Goal: Transaction & Acquisition: Download file/media

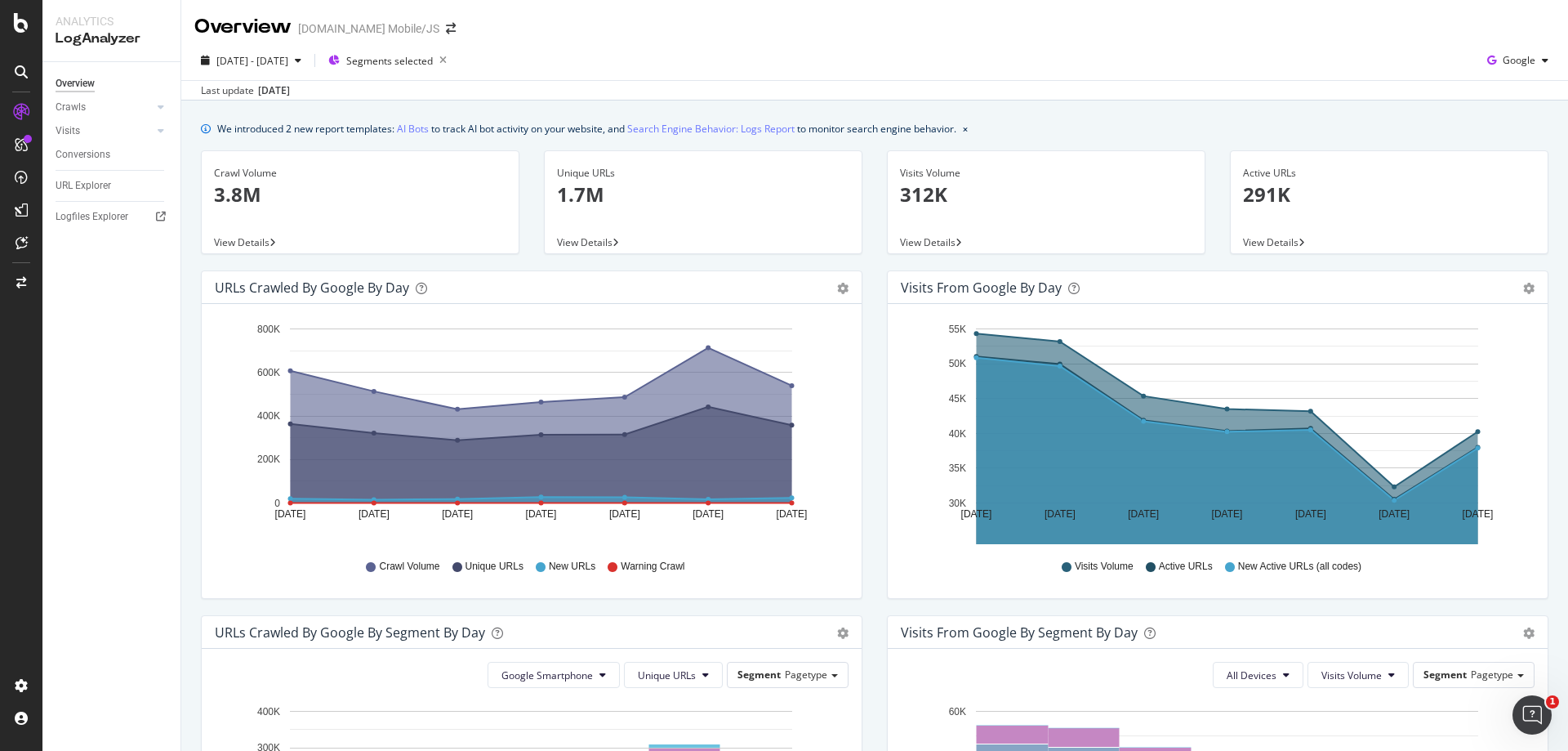
scroll to position [409, 0]
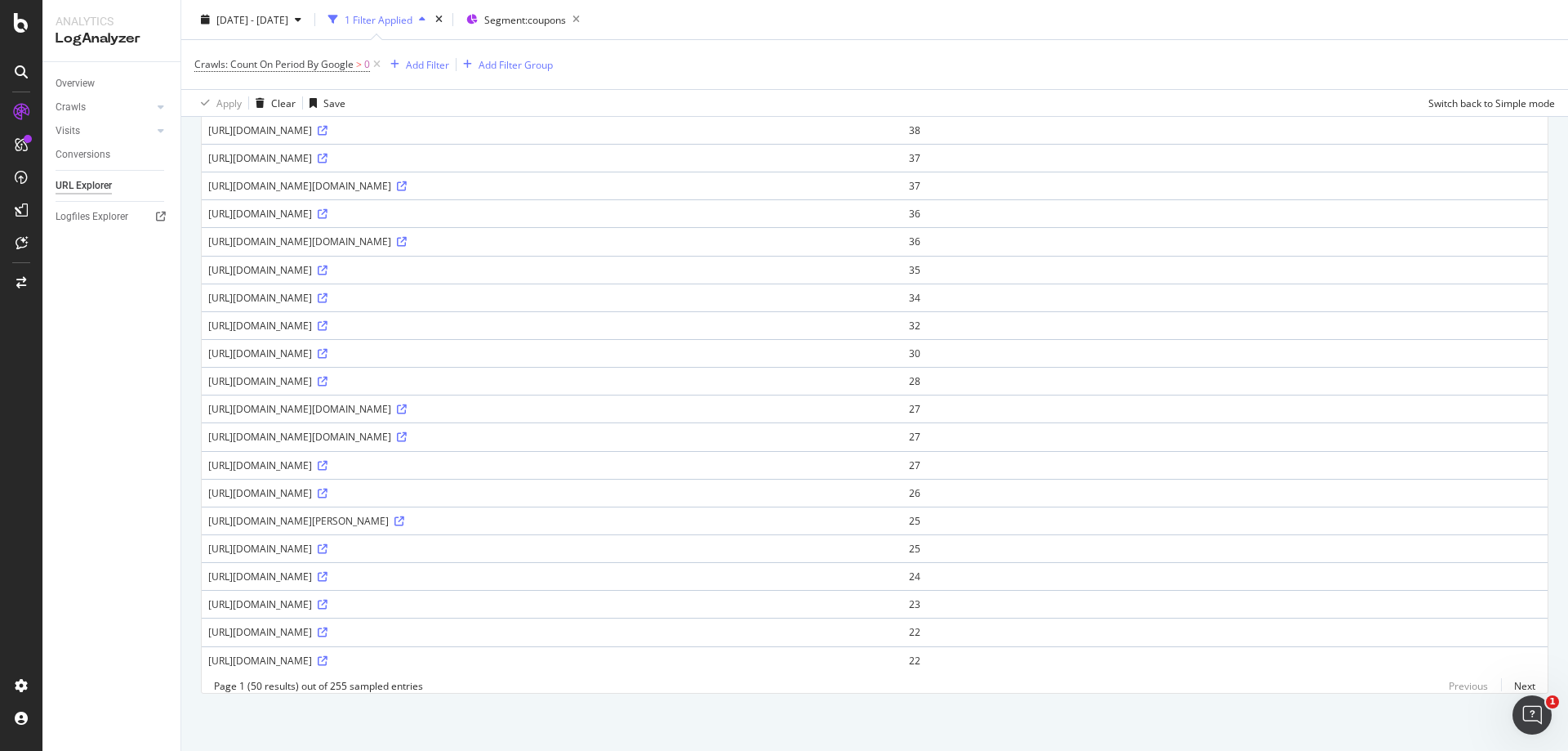
scroll to position [1092, 0]
click at [328, 572] on icon at bounding box center [323, 577] width 10 height 10
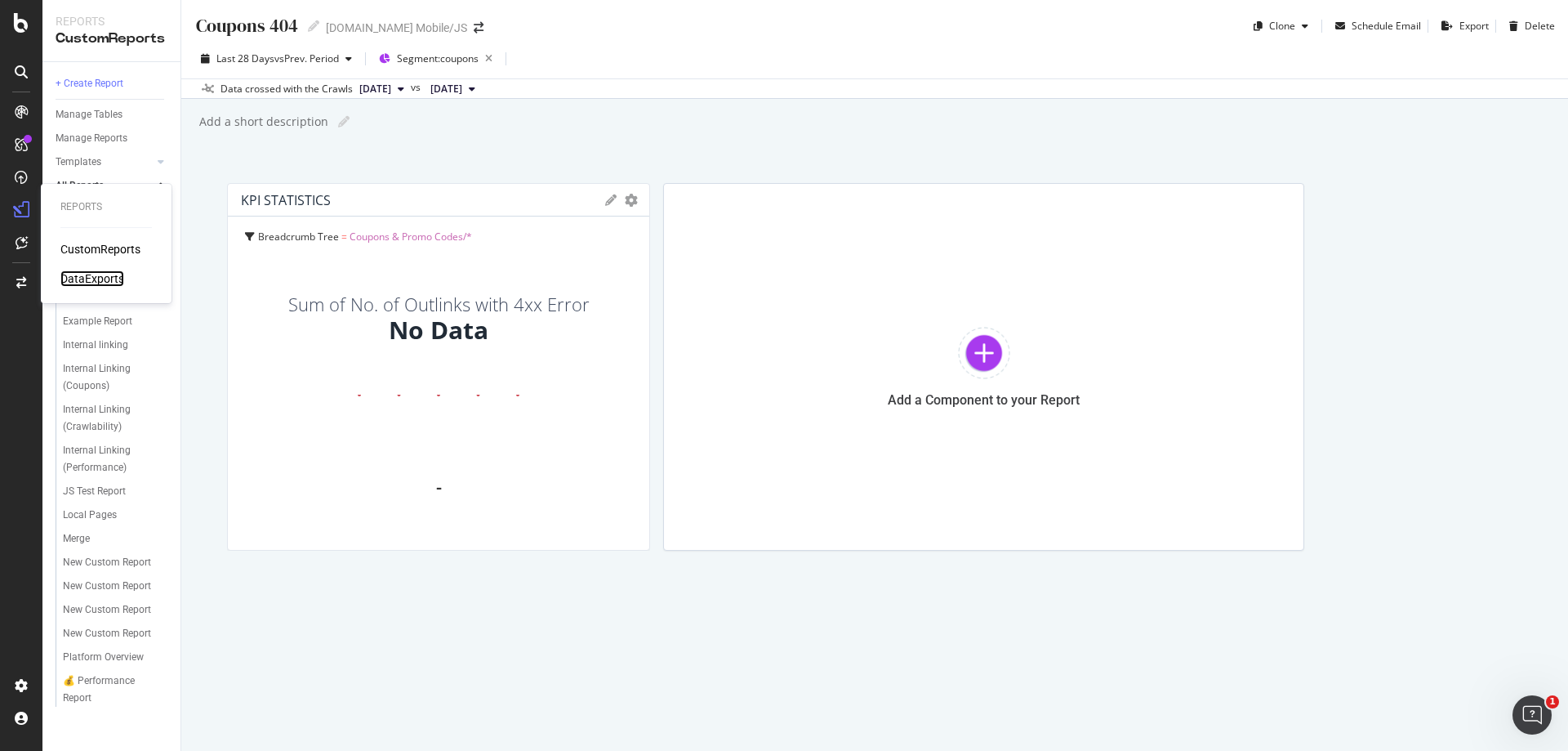
click at [102, 276] on div "DataExports" at bounding box center [92, 279] width 64 height 17
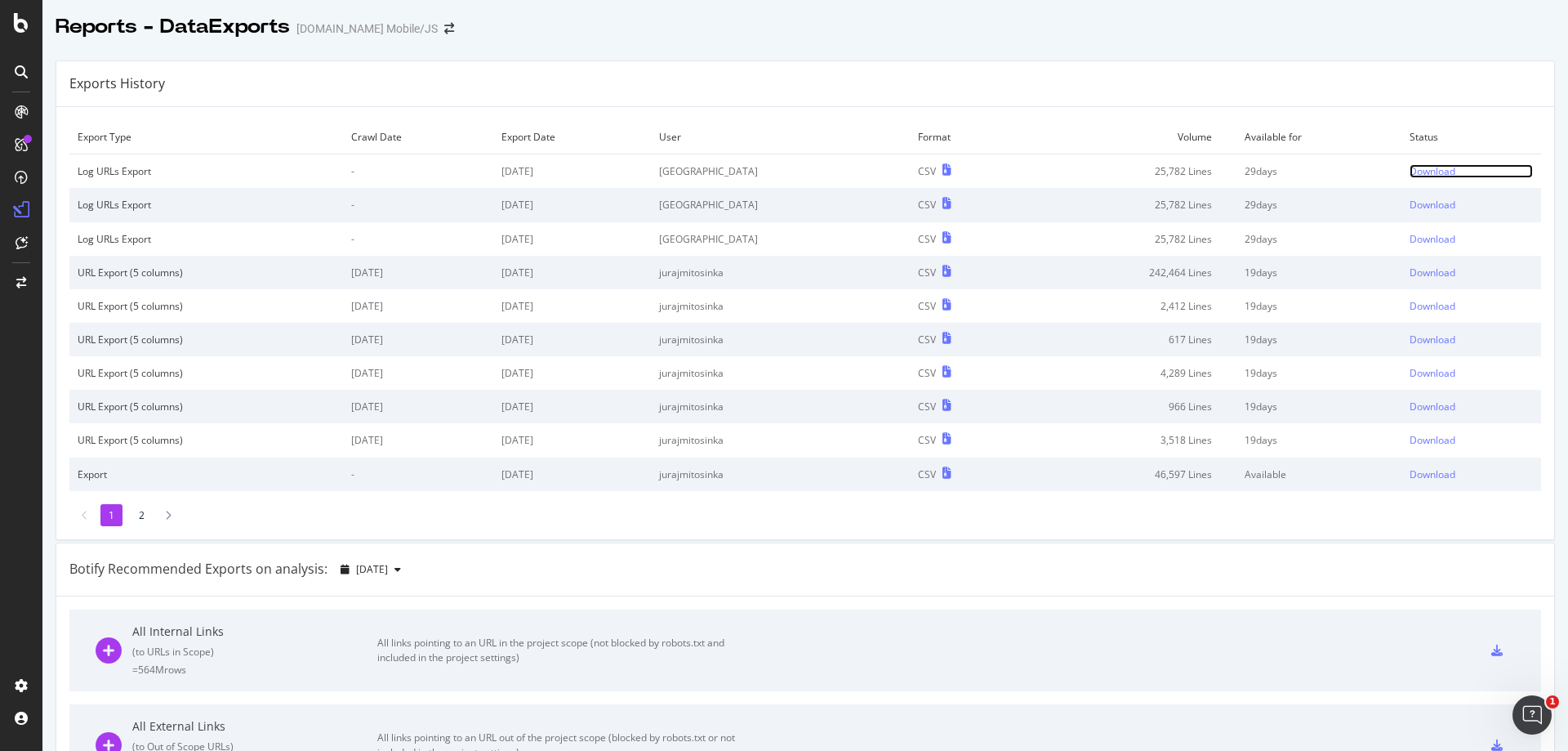
click at [1410, 177] on div "Download" at bounding box center [1432, 171] width 46 height 14
click at [144, 520] on li "2" at bounding box center [141, 515] width 22 height 22
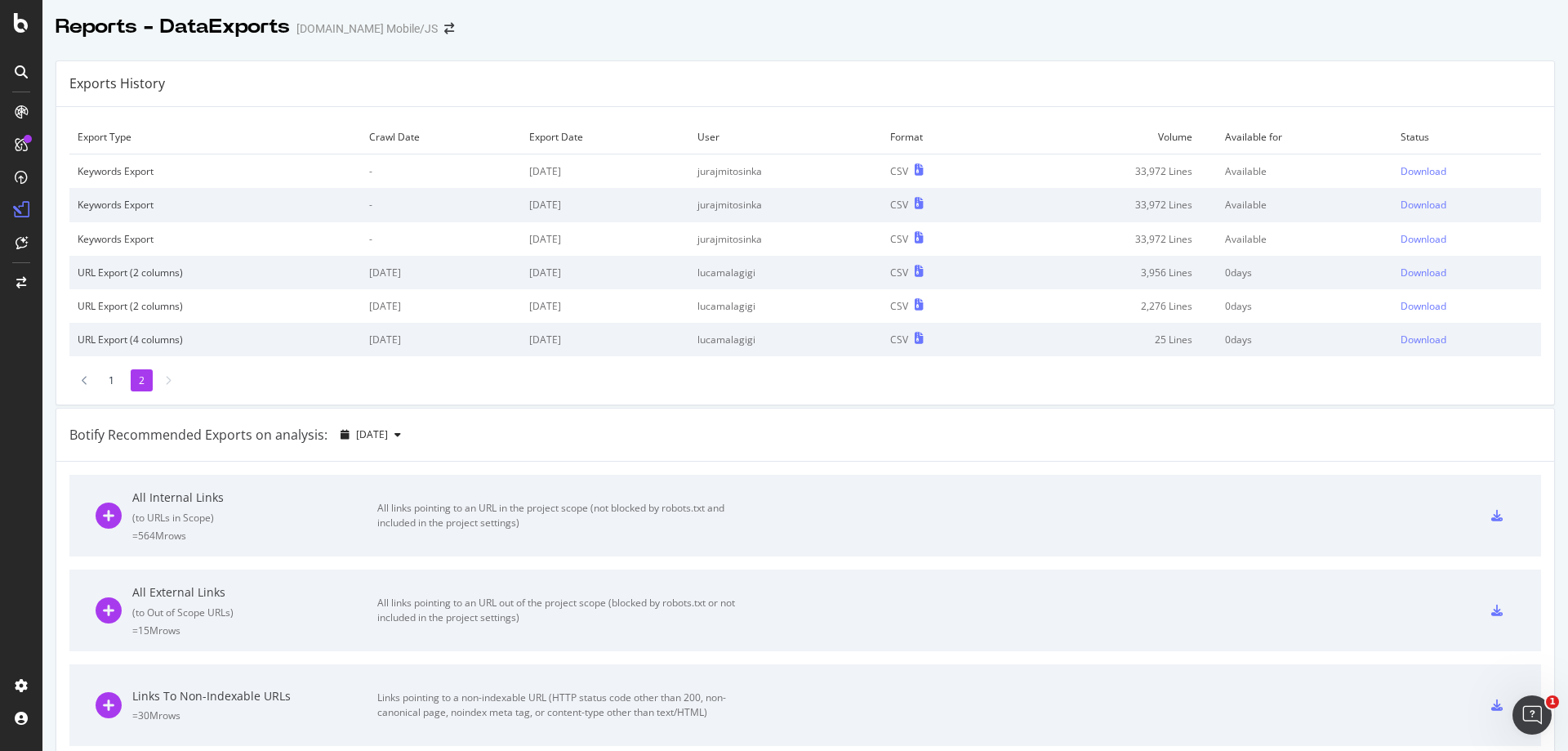
click at [108, 389] on li "1" at bounding box center [112, 380] width 22 height 22
